Goal: Information Seeking & Learning: Learn about a topic

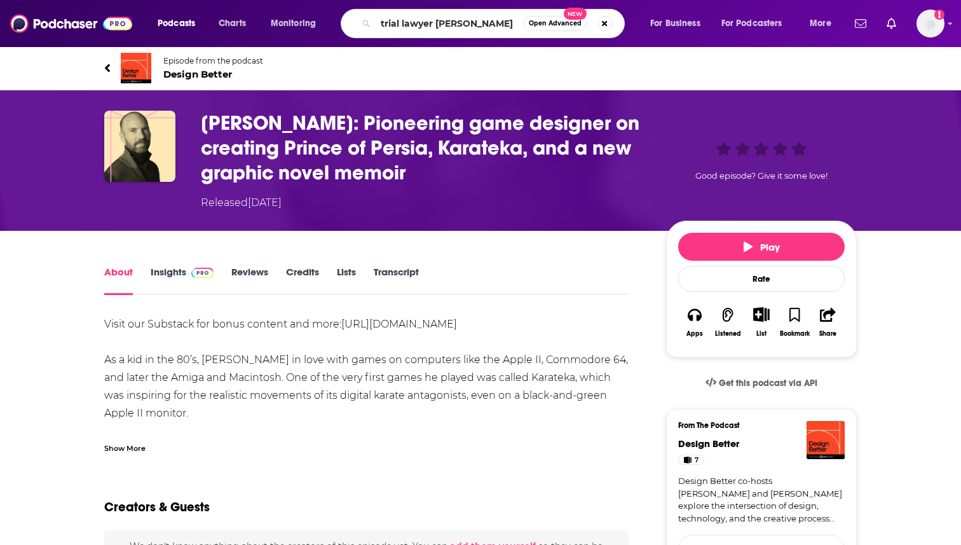
type input "trial lawyer nation"
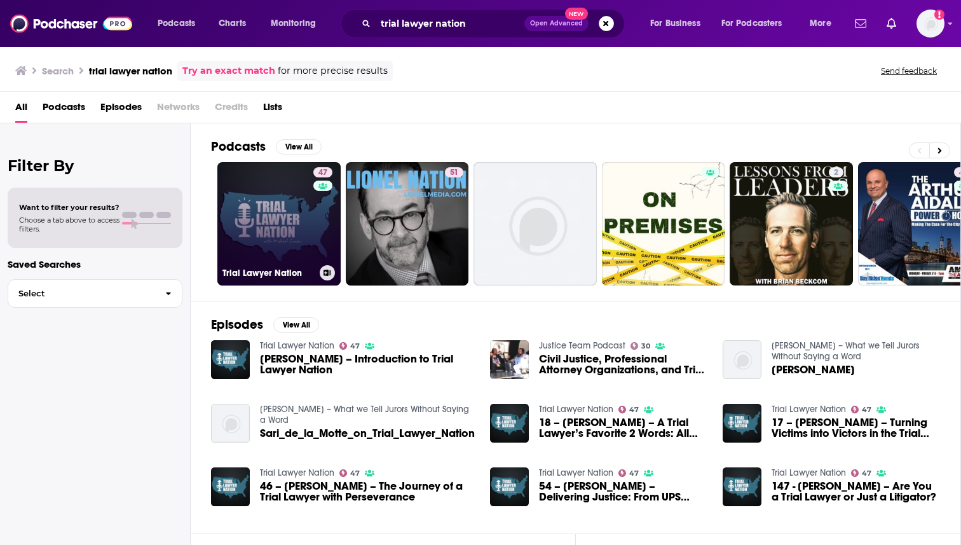
click at [287, 203] on link "47 Trial Lawyer Nation" at bounding box center [278, 223] width 123 height 123
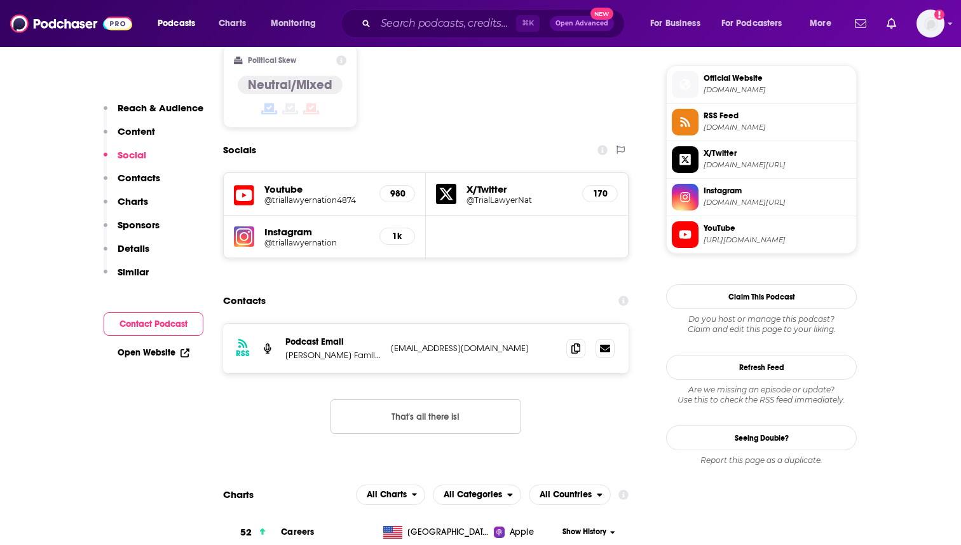
scroll to position [1042, 0]
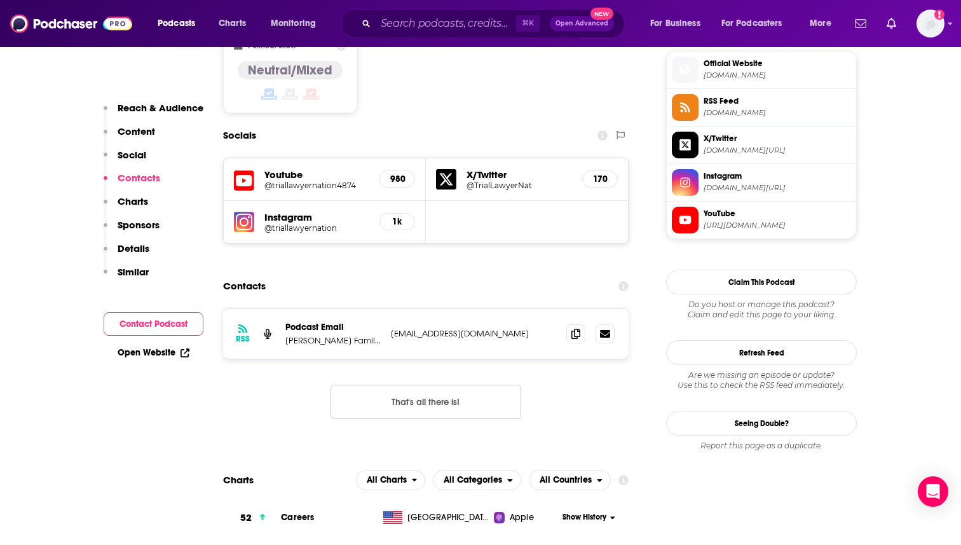
click at [587, 324] on div at bounding box center [590, 333] width 48 height 19
click at [574, 328] on icon at bounding box center [575, 333] width 9 height 10
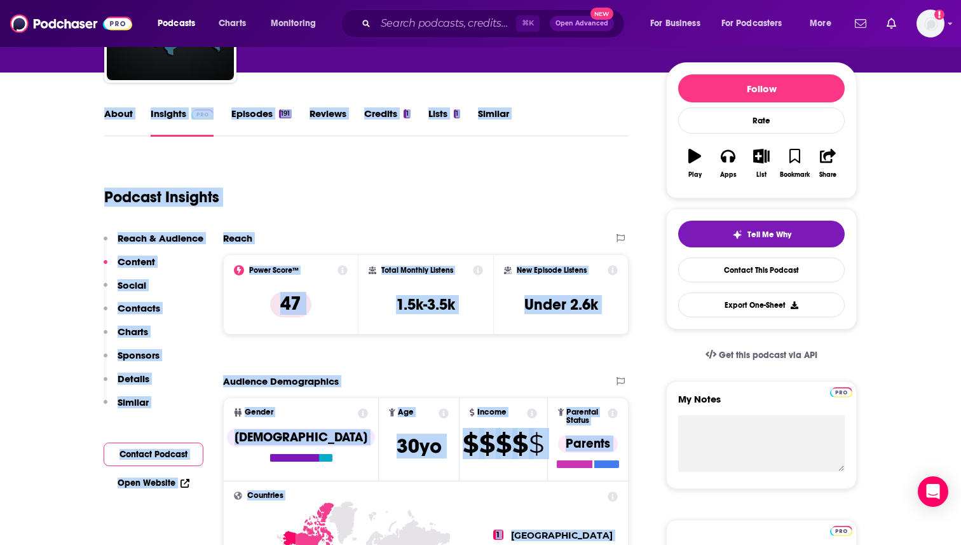
scroll to position [0, 0]
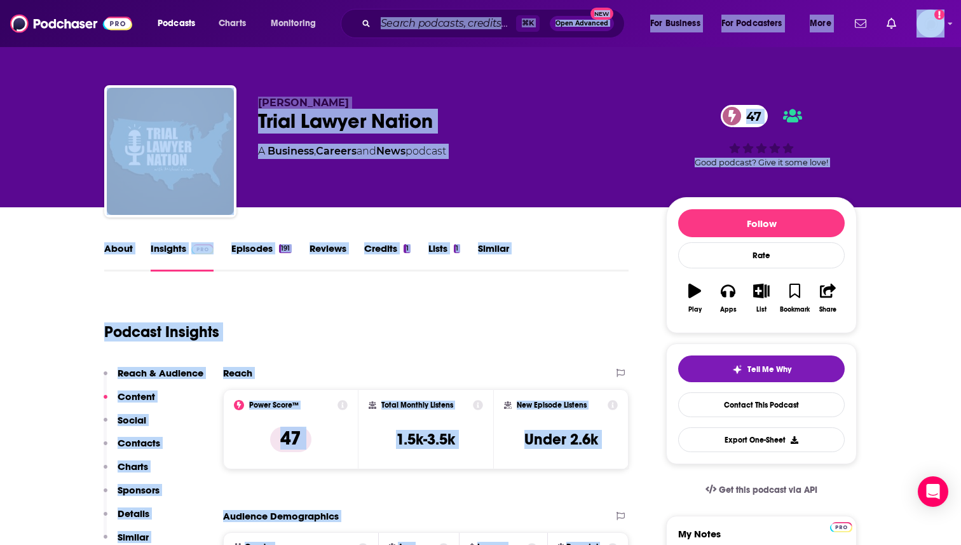
drag, startPoint x: 349, startPoint y: 203, endPoint x: 385, endPoint y: 21, distance: 185.4
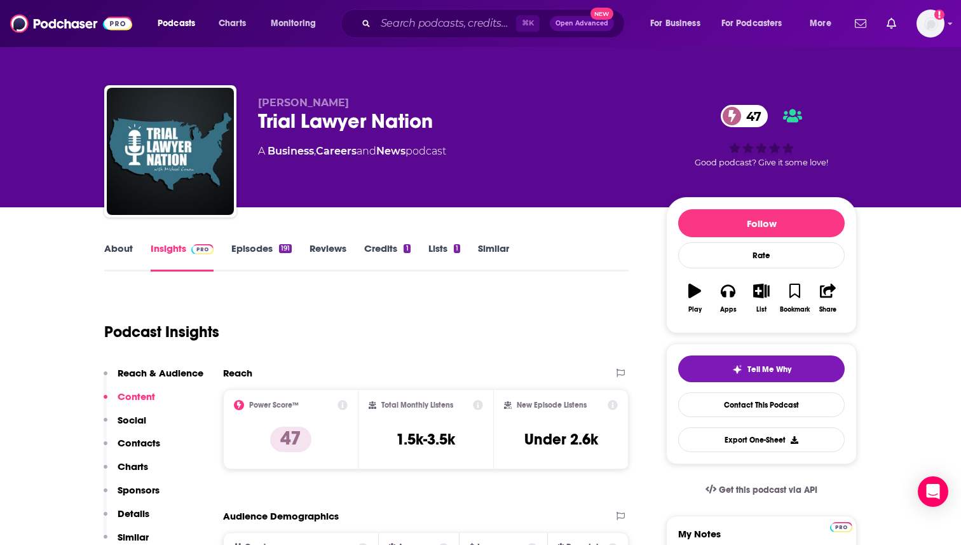
click at [320, 367] on div "Reach" at bounding box center [412, 373] width 379 height 12
click at [263, 260] on link "Episodes 191" at bounding box center [261, 256] width 60 height 29
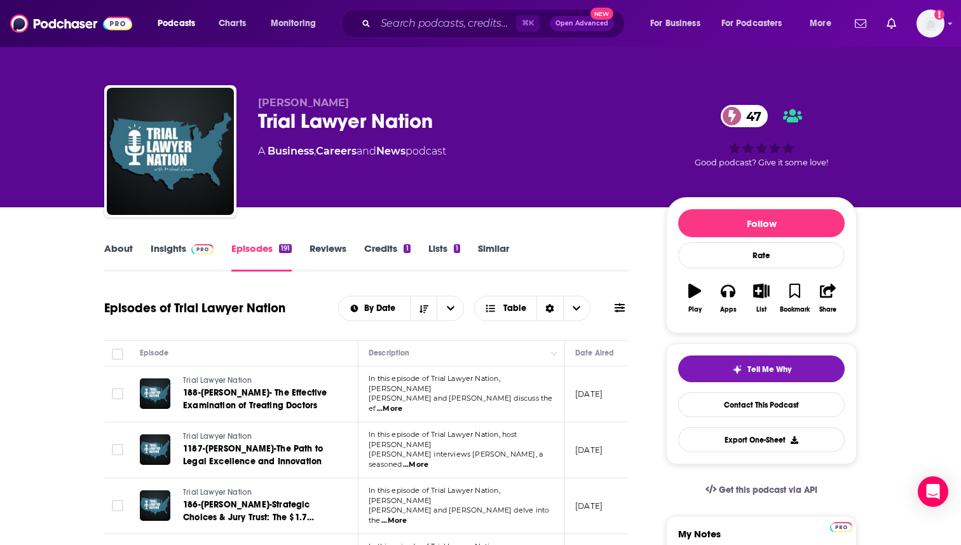
click at [621, 314] on span at bounding box center [620, 308] width 10 height 12
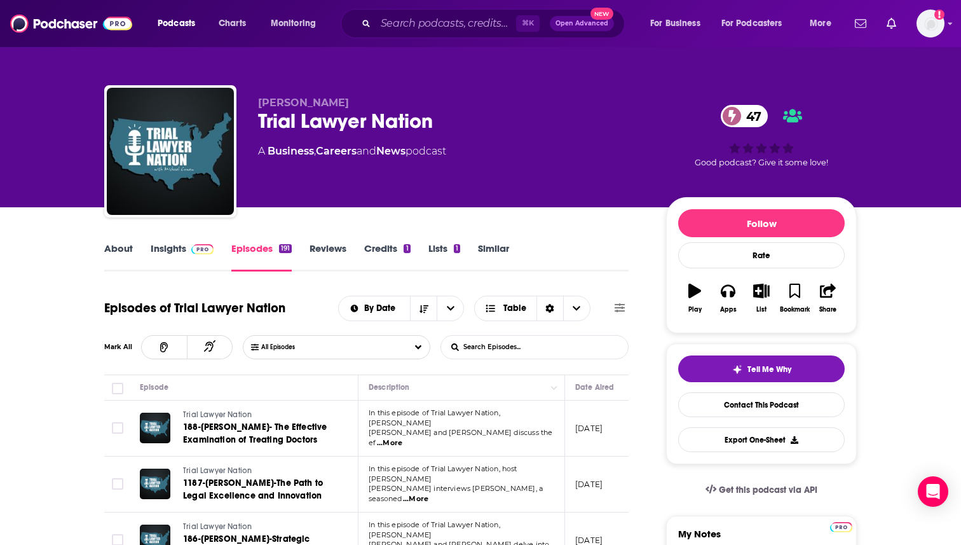
click at [520, 345] on input "List Search Input" at bounding box center [507, 347] width 133 height 23
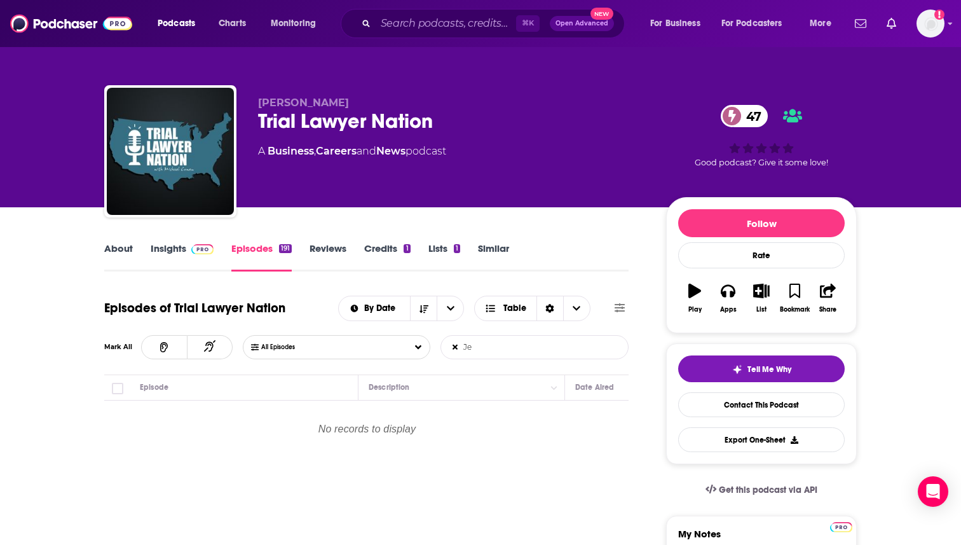
type input "J"
type input "S"
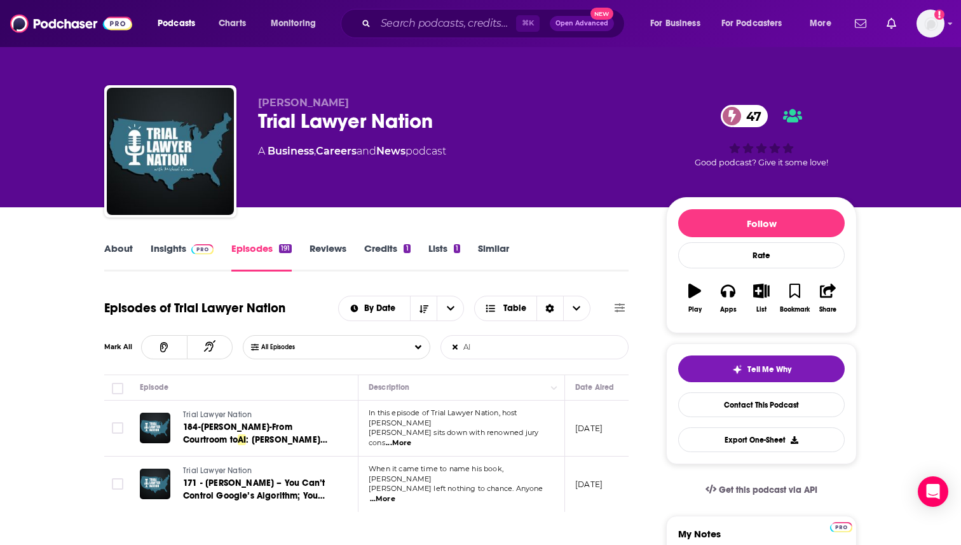
type input "AI"
click at [114, 245] on link "About" at bounding box center [118, 256] width 29 height 29
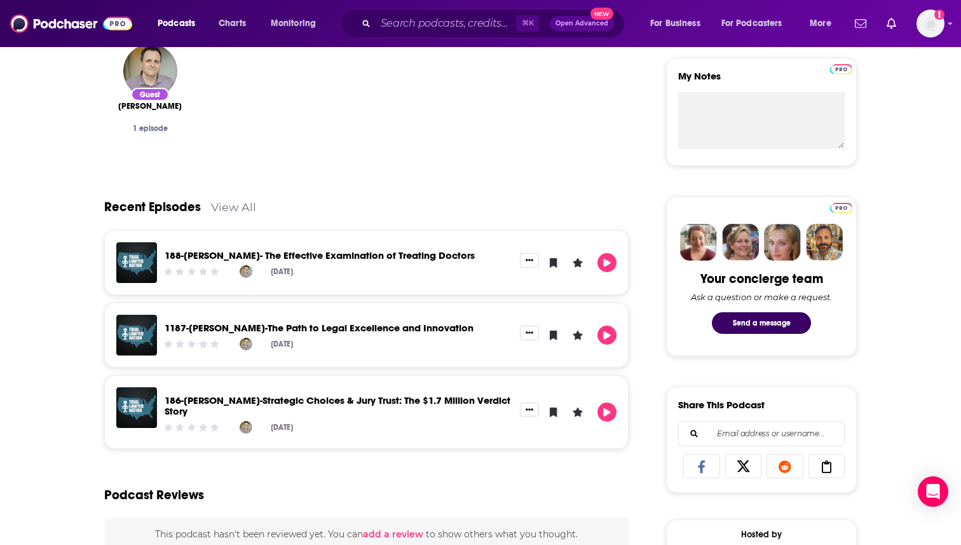
scroll to position [483, 0]
